Goal: Navigation & Orientation: Find specific page/section

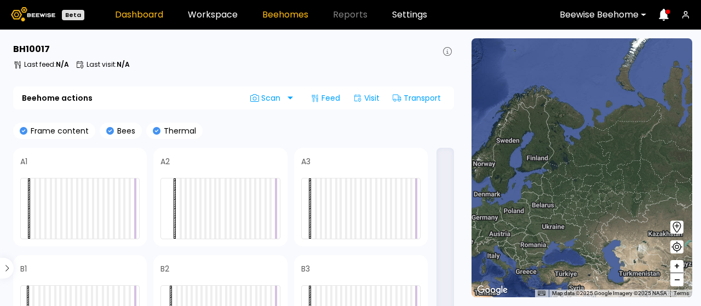
click at [149, 18] on link "Dashboard" at bounding box center [139, 14] width 48 height 9
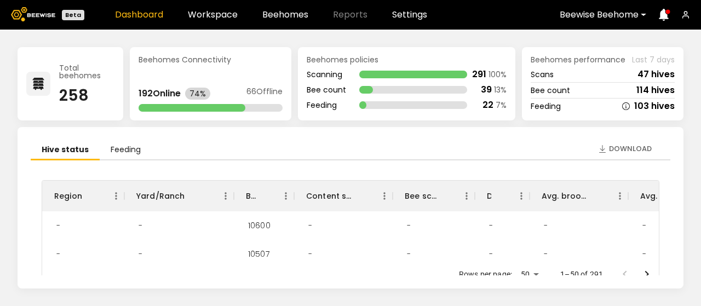
click at [570, 17] on div at bounding box center [599, 15] width 79 height 10
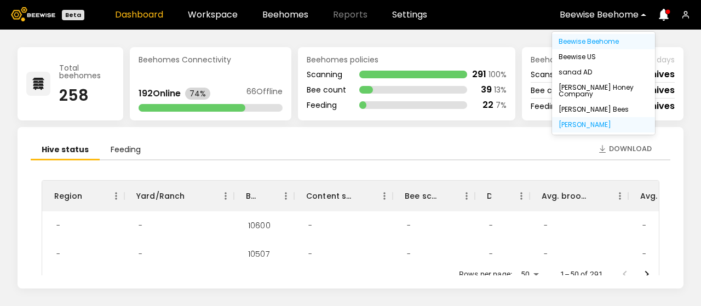
click at [581, 126] on div "[PERSON_NAME]" at bounding box center [604, 125] width 90 height 7
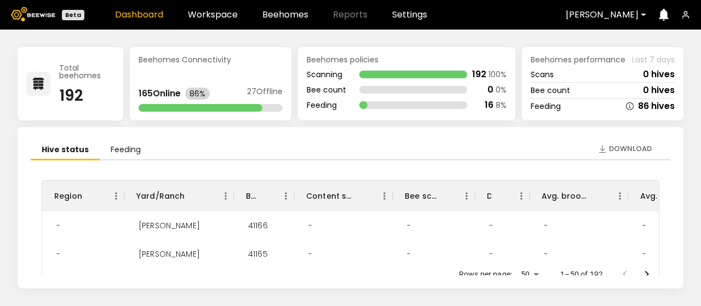
click at [236, 14] on div "Dashboard Workspace Beehomes Reports Settings" at bounding box center [271, 14] width 312 height 9
click at [219, 16] on link "Workspace" at bounding box center [213, 14] width 50 height 9
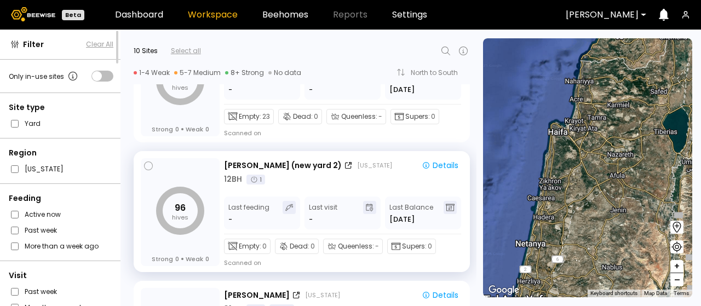
scroll to position [192, 0]
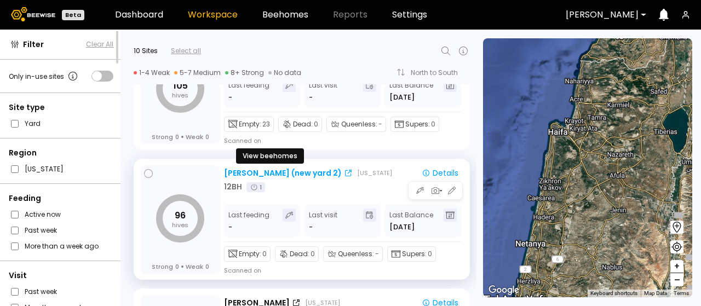
click at [280, 172] on div "Sievers (new yard 2)" at bounding box center [283, 174] width 118 height 12
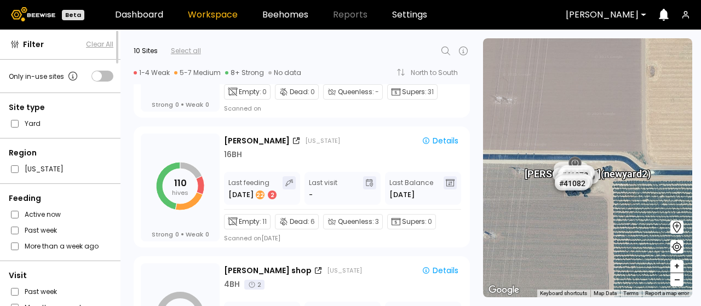
scroll to position [493, 0]
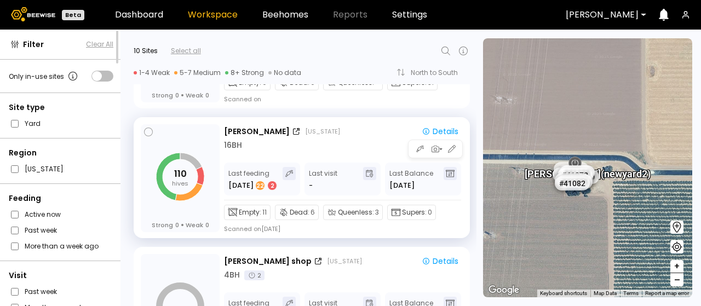
click at [299, 139] on div "Nunes California Details 16 BH" at bounding box center [343, 139] width 239 height 26
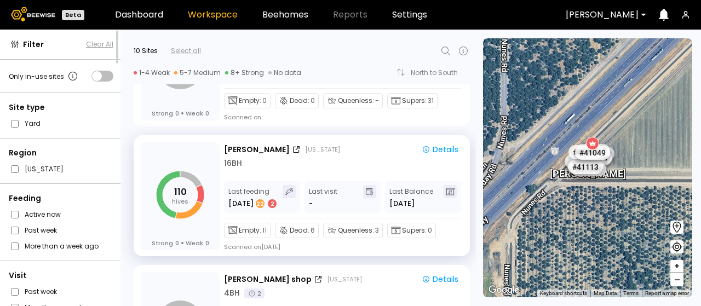
scroll to position [466, 0]
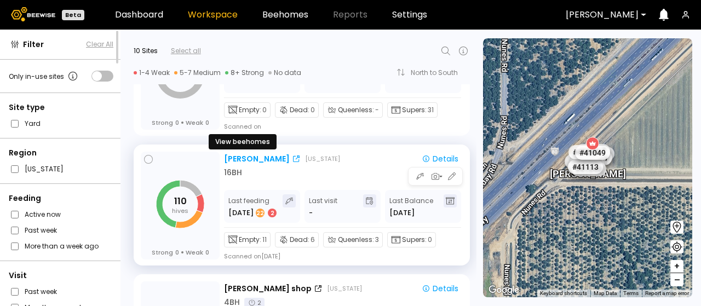
click at [235, 157] on div "Nunes" at bounding box center [257, 159] width 66 height 12
click at [237, 153] on div "Nunes" at bounding box center [257, 159] width 66 height 12
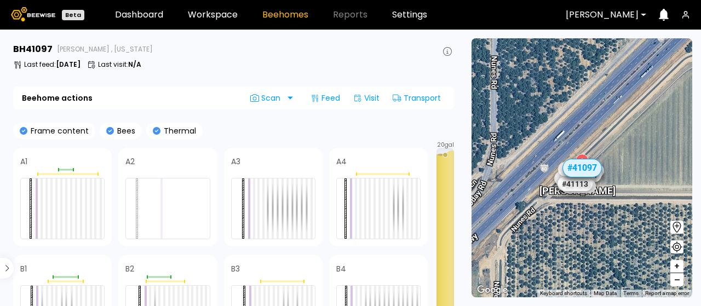
click at [351, 123] on div "Frame content Bees Thermal" at bounding box center [233, 131] width 441 height 16
click at [269, 124] on div "Frame content Bees Thermal" at bounding box center [233, 131] width 441 height 16
drag, startPoint x: 327, startPoint y: 252, endPoint x: 336, endPoint y: 206, distance: 47.5
click at [336, 206] on div "A1 A2 A3 A4 B1 B2 B3 B4" at bounding box center [220, 251] width 415 height 206
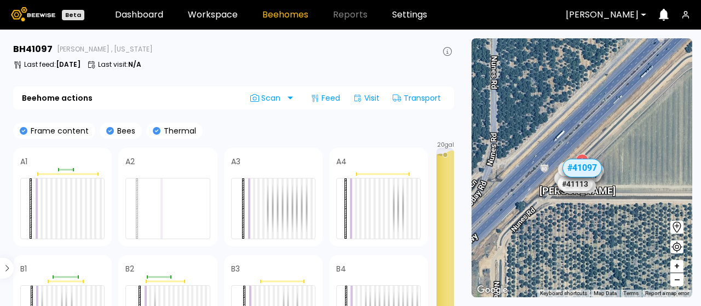
click at [325, 247] on div "A1 A2 A3 A4 B1 B2 B3 B4" at bounding box center [220, 251] width 415 height 206
click at [546, 206] on div "# 41073 # 41036 # 40069 # 40702 # 40200 # 40113 # 40306 # 40736 # 40297 # 40345…" at bounding box center [582, 167] width 221 height 259
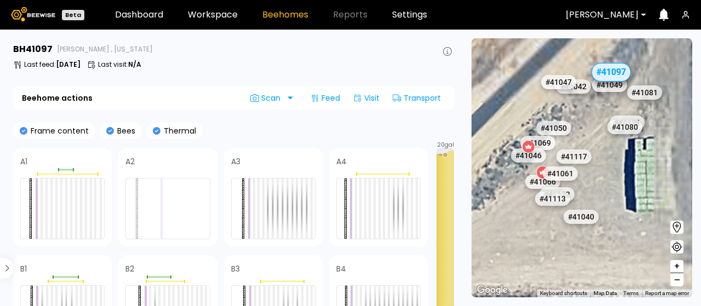
drag, startPoint x: 590, startPoint y: 146, endPoint x: 538, endPoint y: 328, distance: 188.6
click at [538, 306] on html "Beta Dashboard Workspace Beehomes Reports Settings Dixon BH 41097 Nunes , Calif…" at bounding box center [350, 153] width 701 height 306
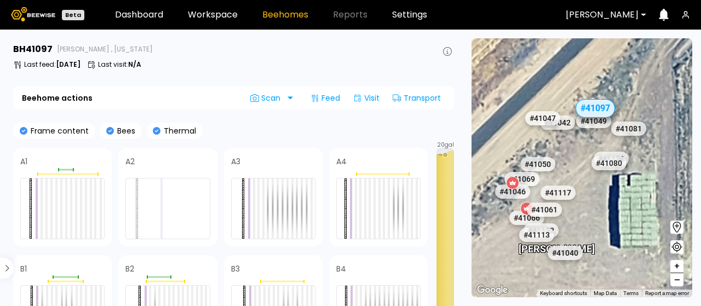
drag, startPoint x: 606, startPoint y: 240, endPoint x: 587, endPoint y: 276, distance: 40.4
click at [587, 276] on div "# 41073 # 41036 # 40069 # 40702 # 40200 # 40113 # 40306 # 40736 # 40297 # 40345…" at bounding box center [582, 167] width 221 height 259
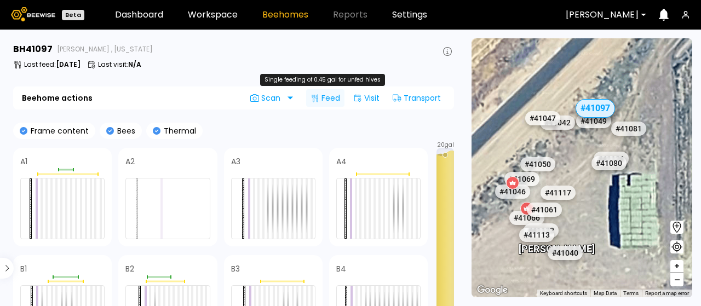
click at [338, 106] on div "Feed" at bounding box center [325, 98] width 38 height 18
